Goal: Check status

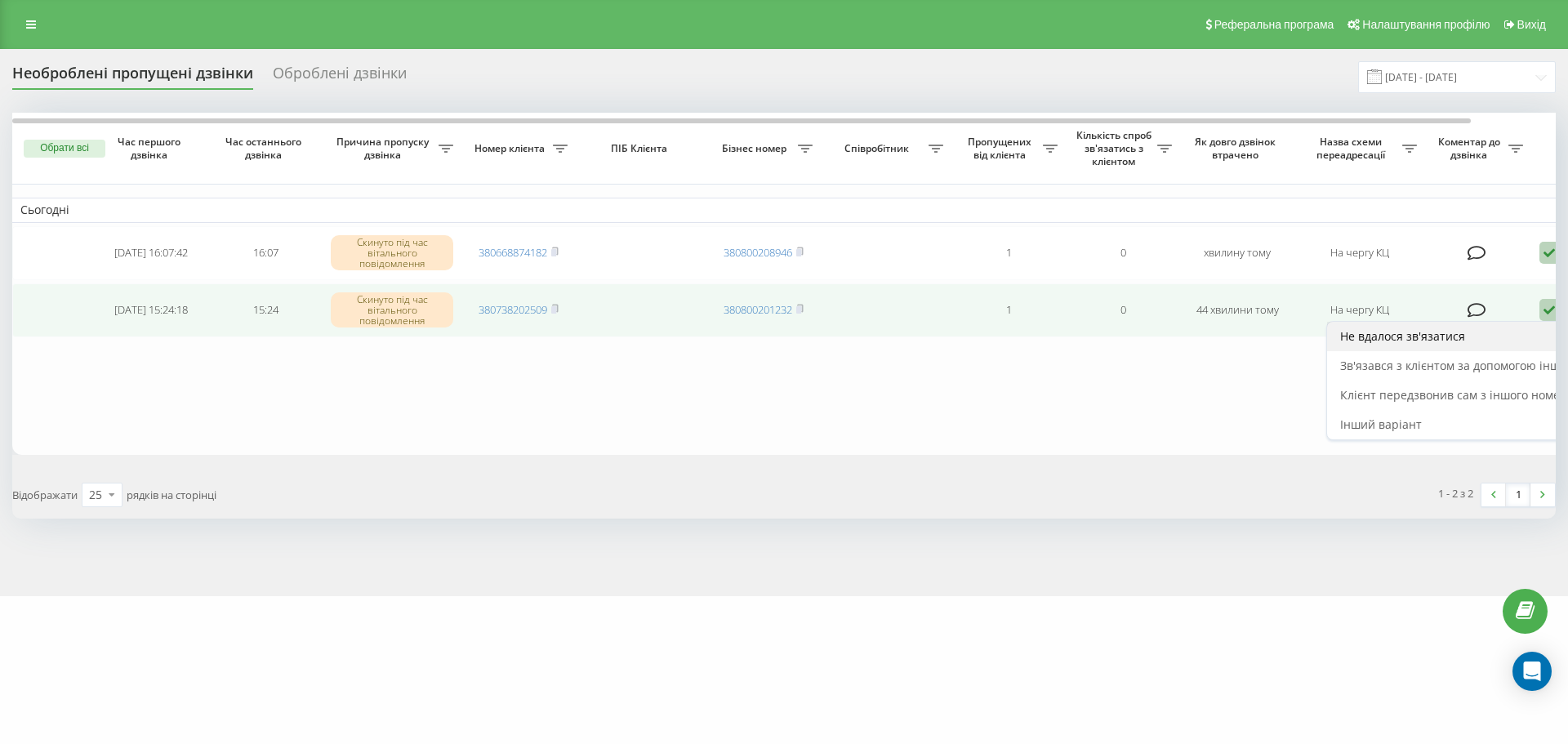
click at [1542, 328] on div "Не вдалося зв'язатися" at bounding box center [1479, 336] width 305 height 29
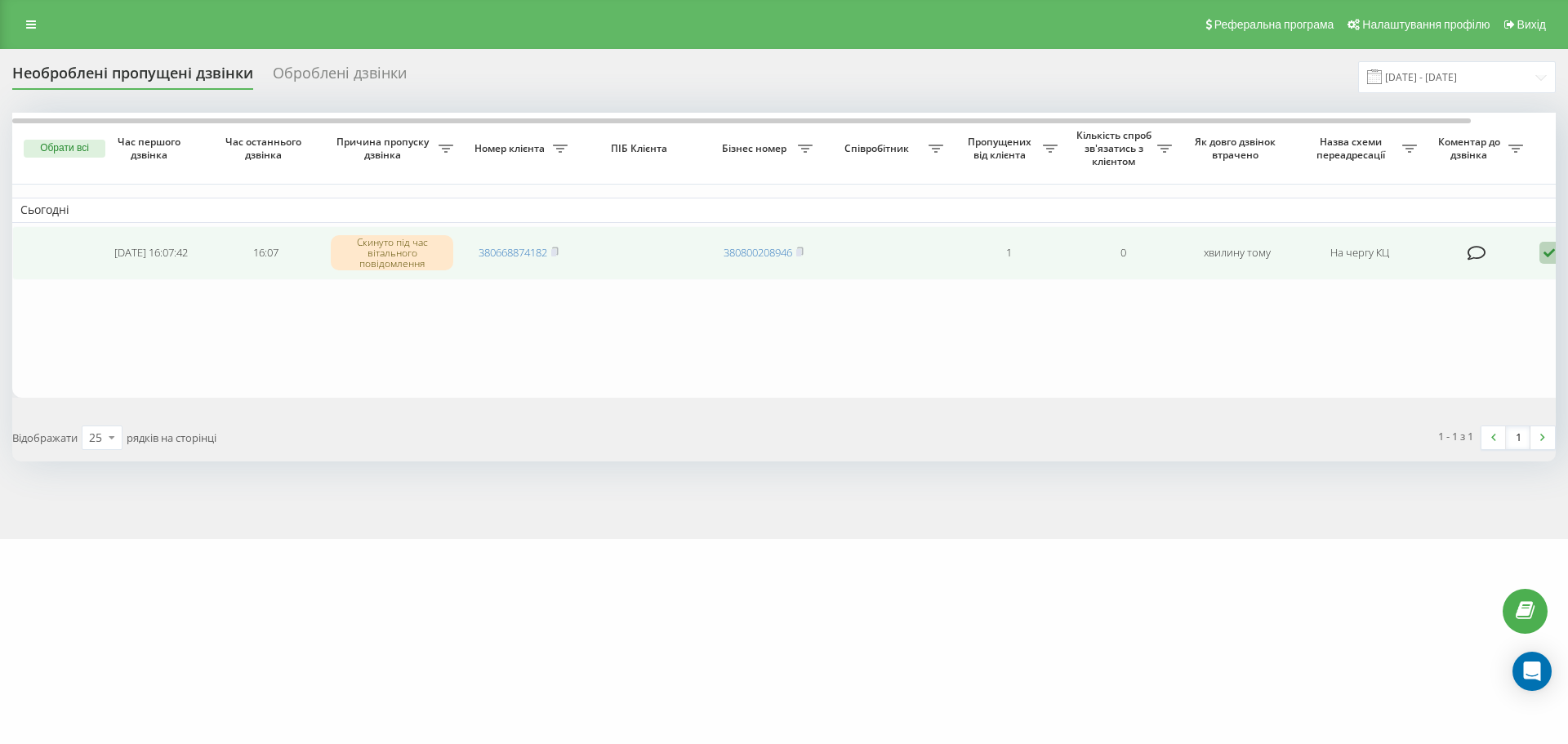
click at [1552, 256] on icon at bounding box center [1549, 252] width 20 height 22
click at [1544, 269] on div "Не вдалося зв'язатися" at bounding box center [1479, 280] width 305 height 29
click at [1546, 248] on icon at bounding box center [1549, 247] width 20 height 22
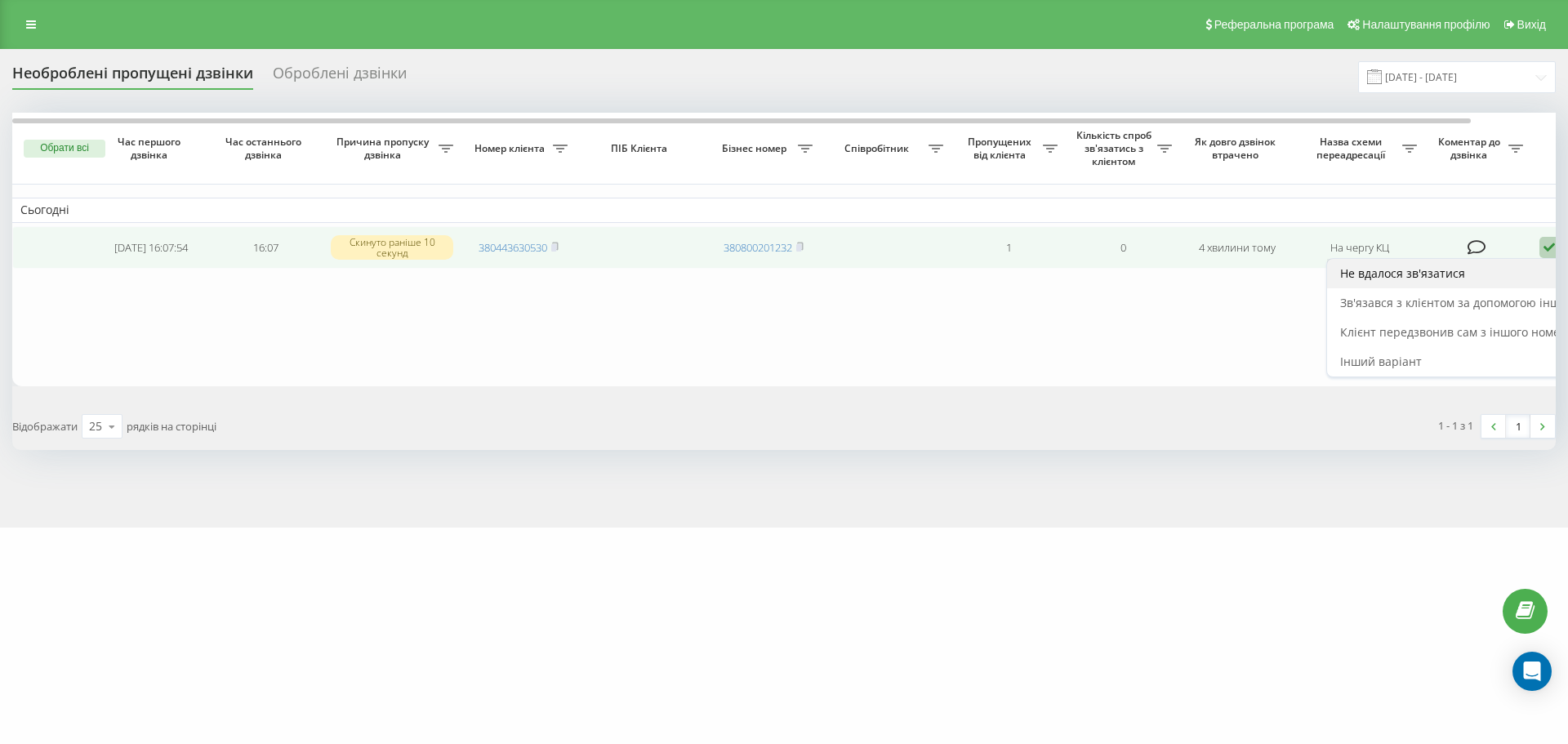
click at [1528, 268] on div "Не вдалося зв'язатися" at bounding box center [1479, 274] width 305 height 29
